Goal: Task Accomplishment & Management: Use online tool/utility

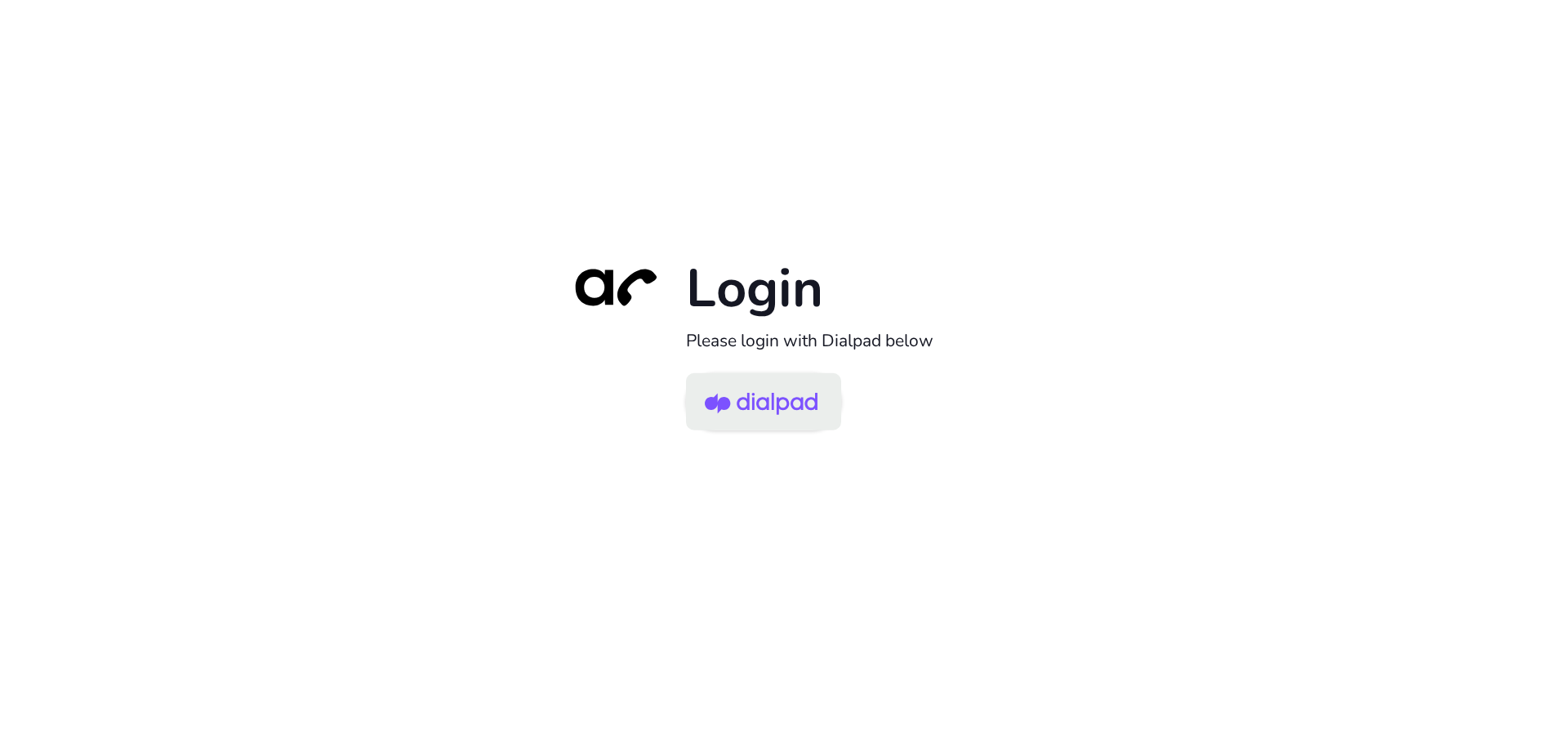
click at [763, 415] on img at bounding box center [761, 403] width 113 height 53
click at [783, 400] on img at bounding box center [761, 403] width 113 height 53
click at [797, 410] on img at bounding box center [761, 403] width 113 height 53
click at [776, 428] on img at bounding box center [761, 403] width 113 height 53
